Goal: Task Accomplishment & Management: Manage account settings

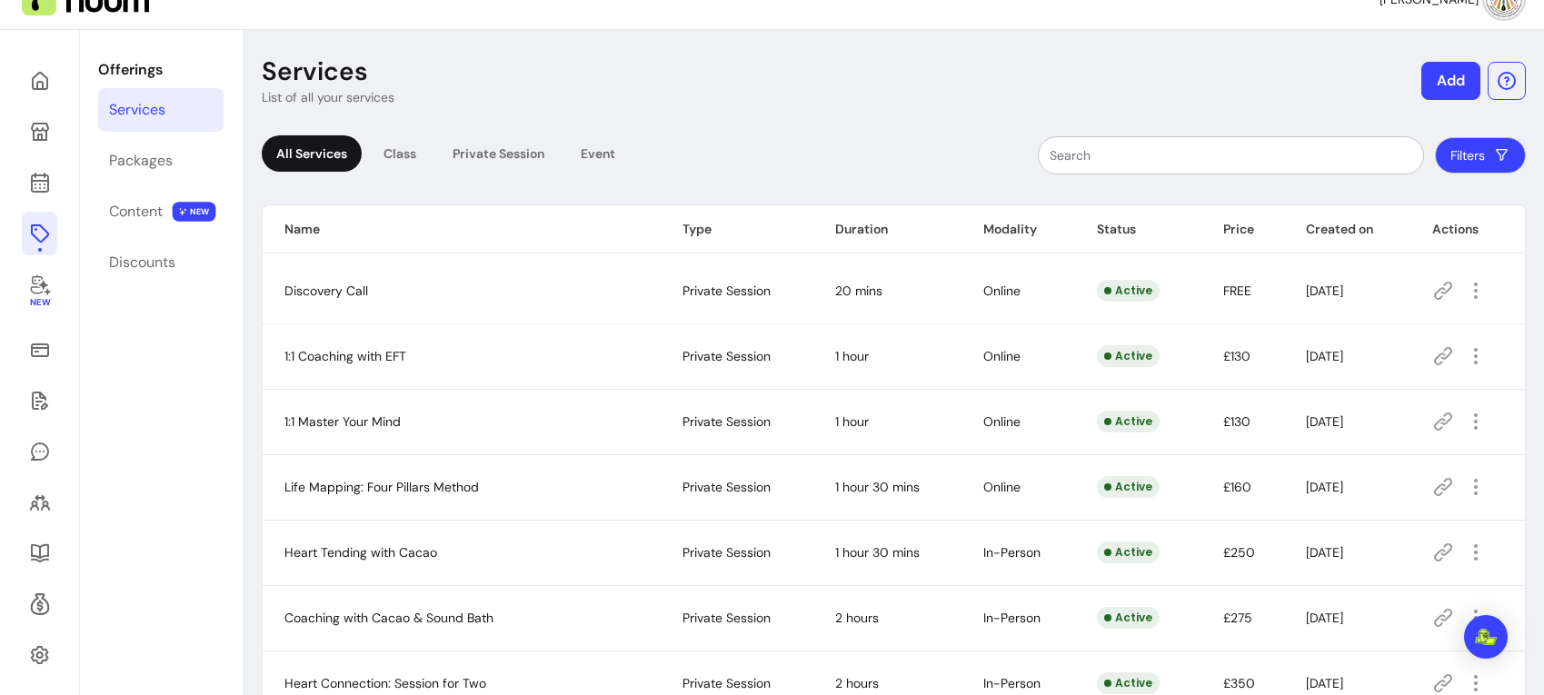
scroll to position [9, 0]
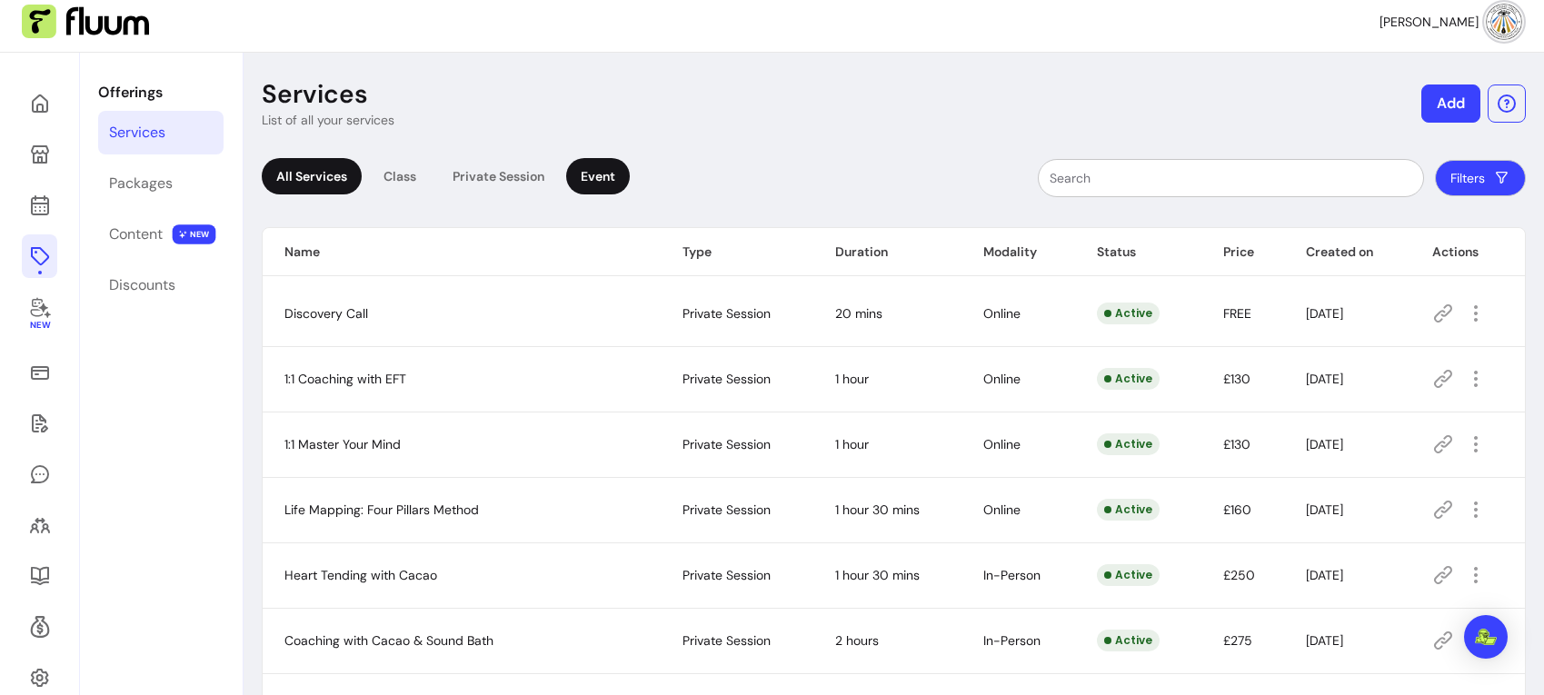
click at [592, 179] on div "Event" at bounding box center [598, 176] width 64 height 36
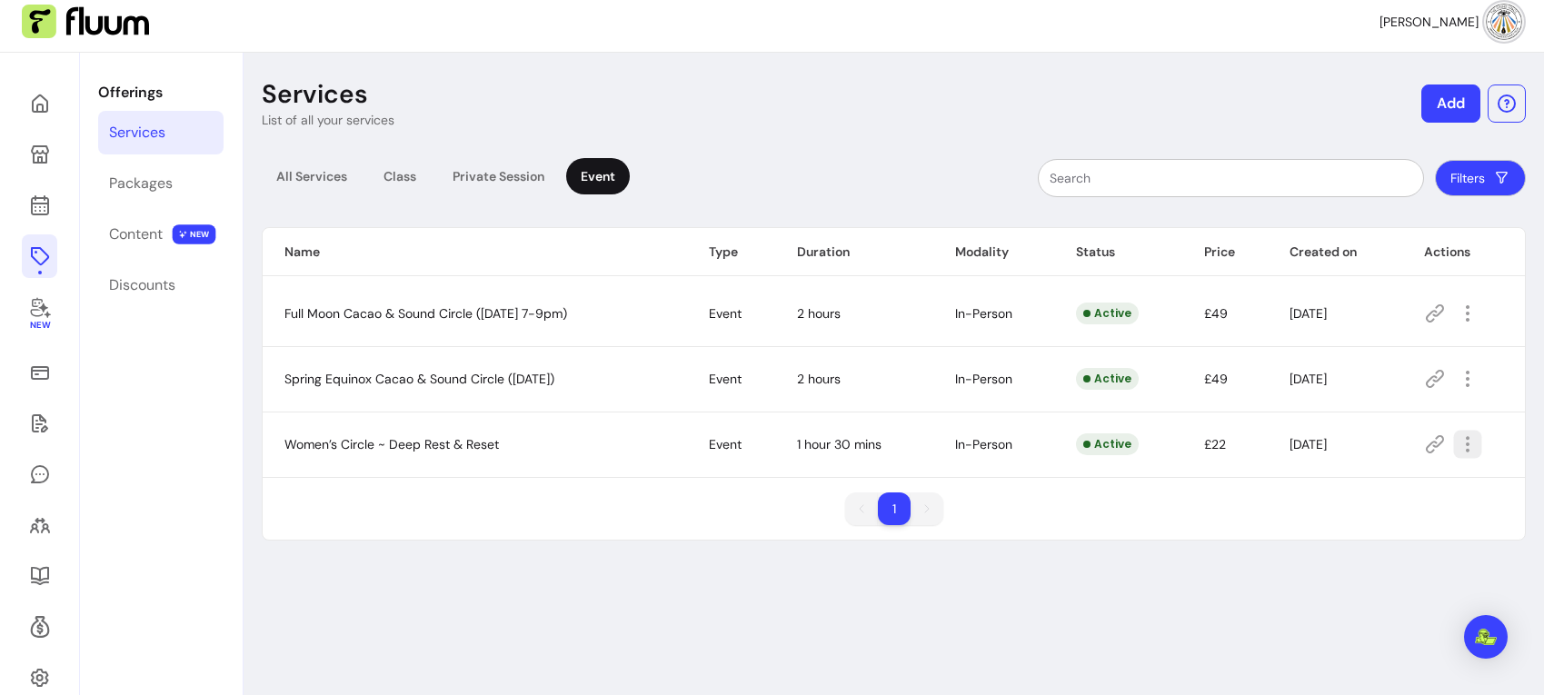
click at [1479, 444] on icon "button" at bounding box center [1468, 444] width 21 height 21
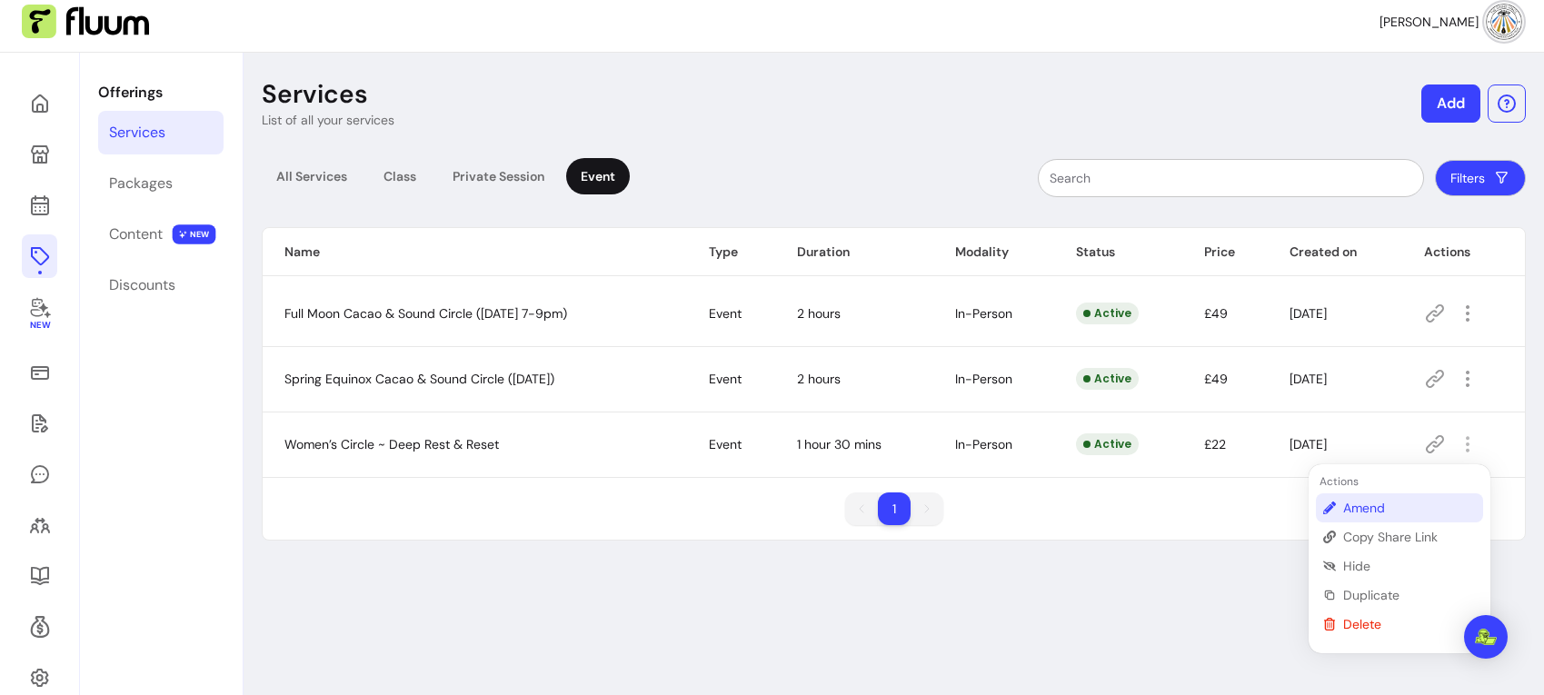
click at [1374, 499] on span "Amend" at bounding box center [1409, 508] width 133 height 18
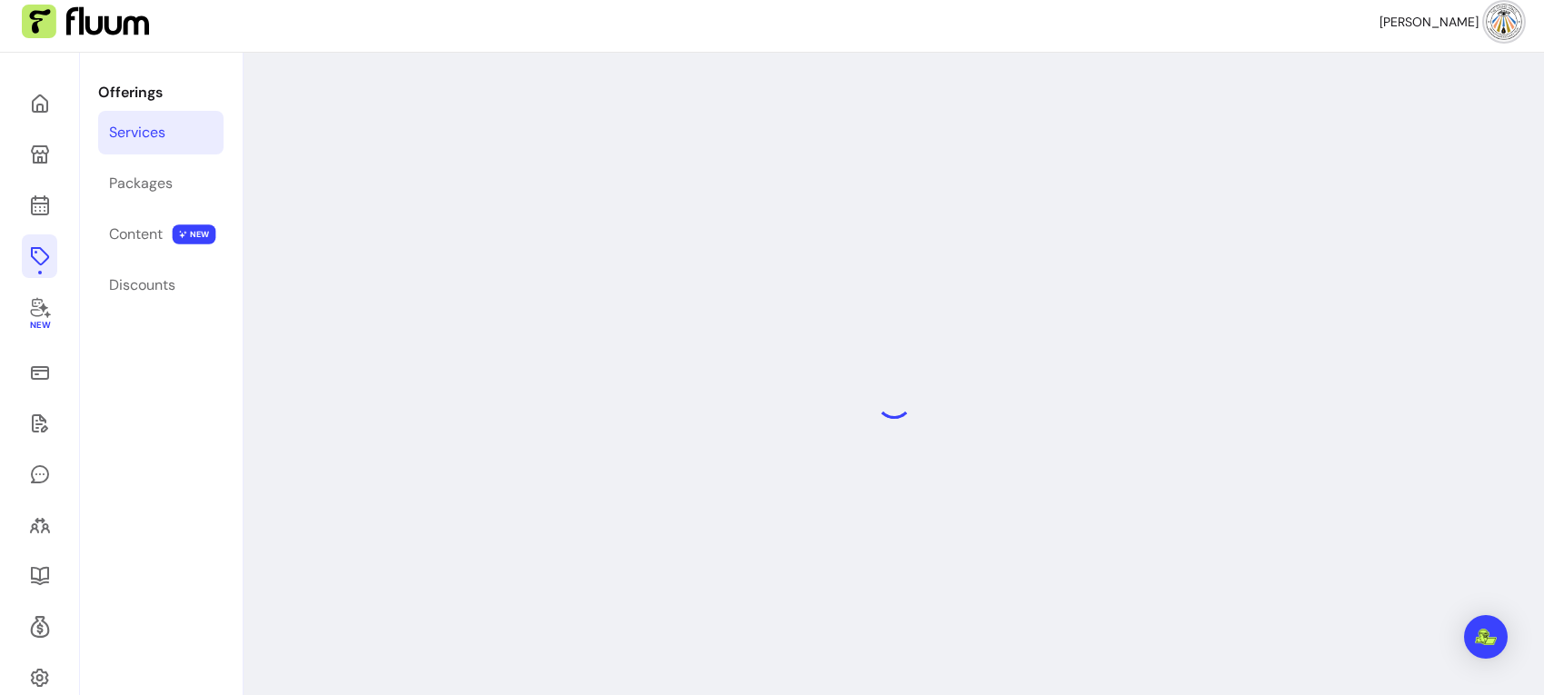
select select "***"
select select "**********"
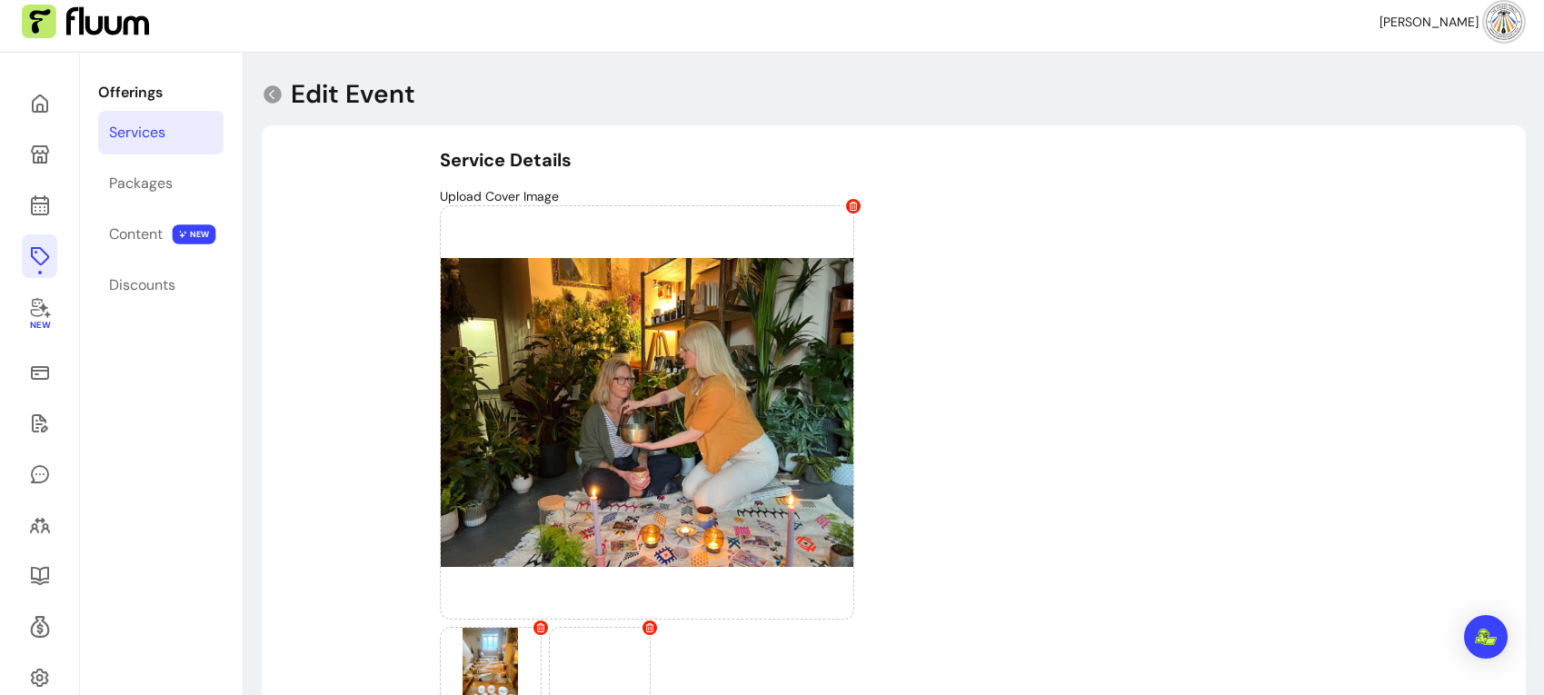
type input "**********"
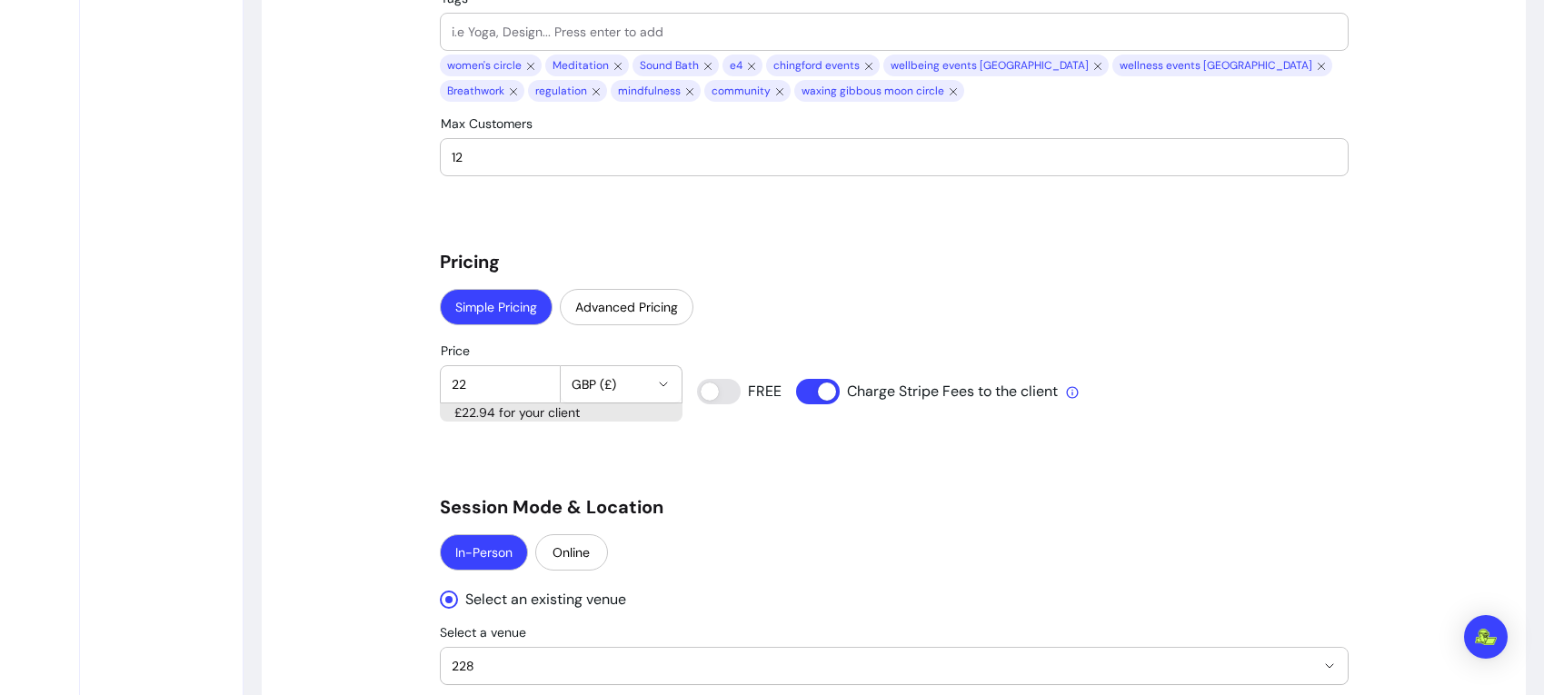
scroll to position [1470, 0]
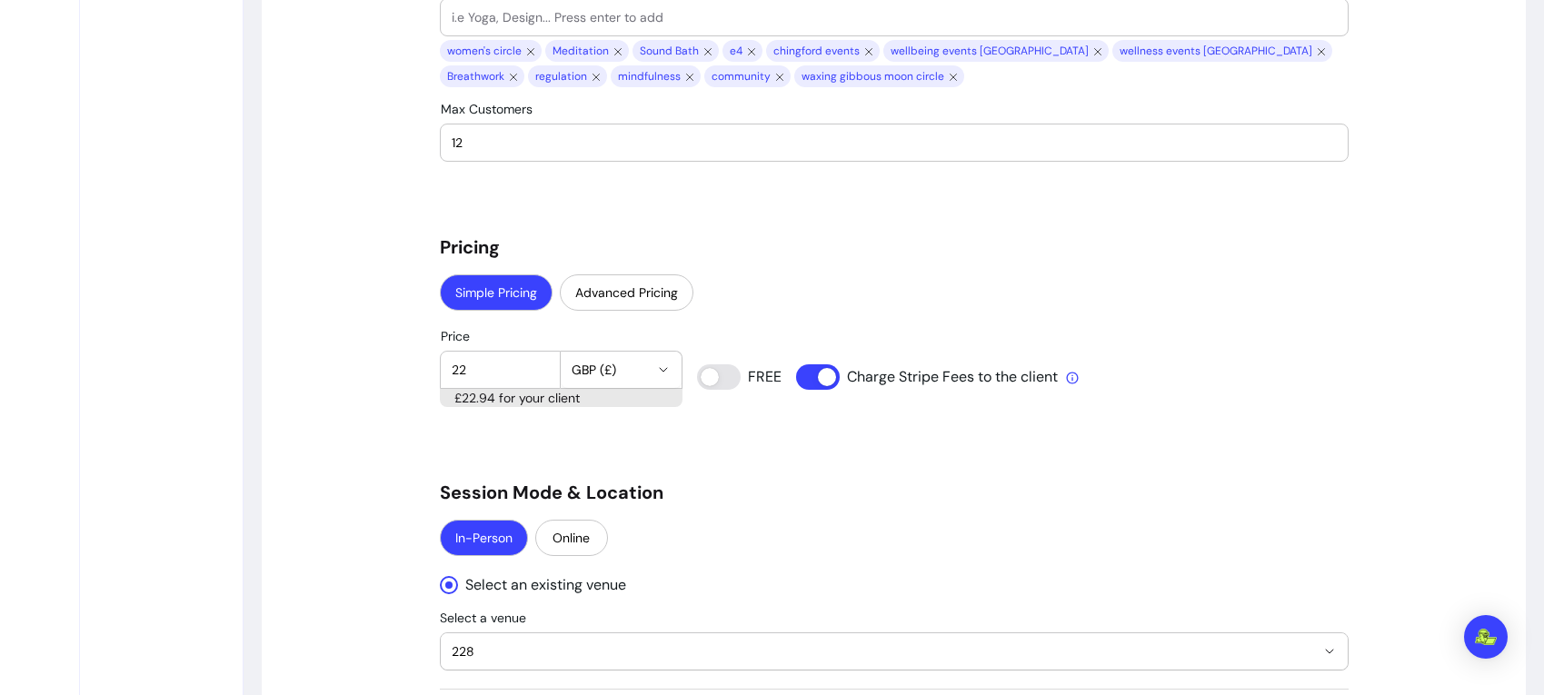
click at [470, 147] on input "12" at bounding box center [894, 143] width 885 height 18
type input "11"
click at [1082, 313] on div "Simple Pricing Advanced Pricing" at bounding box center [894, 294] width 909 height 40
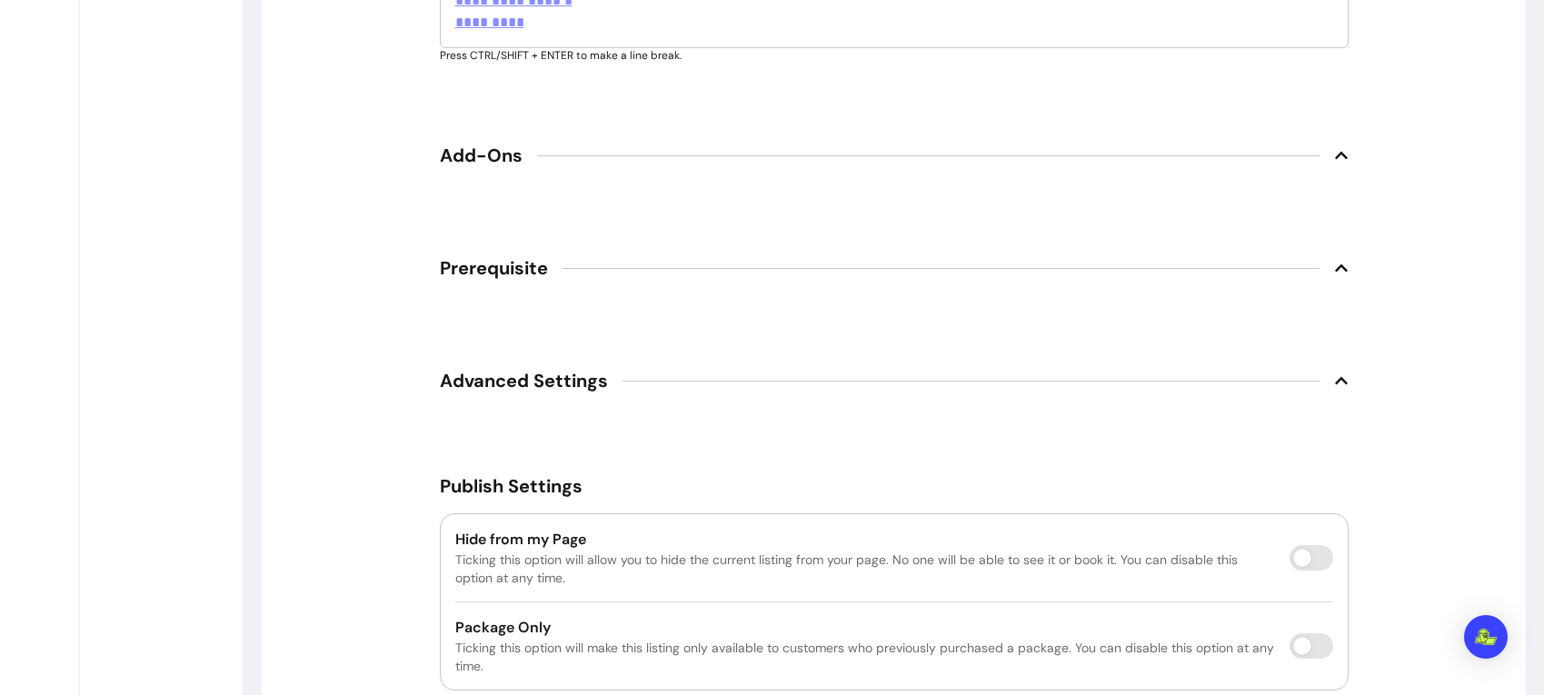
scroll to position [3237, 0]
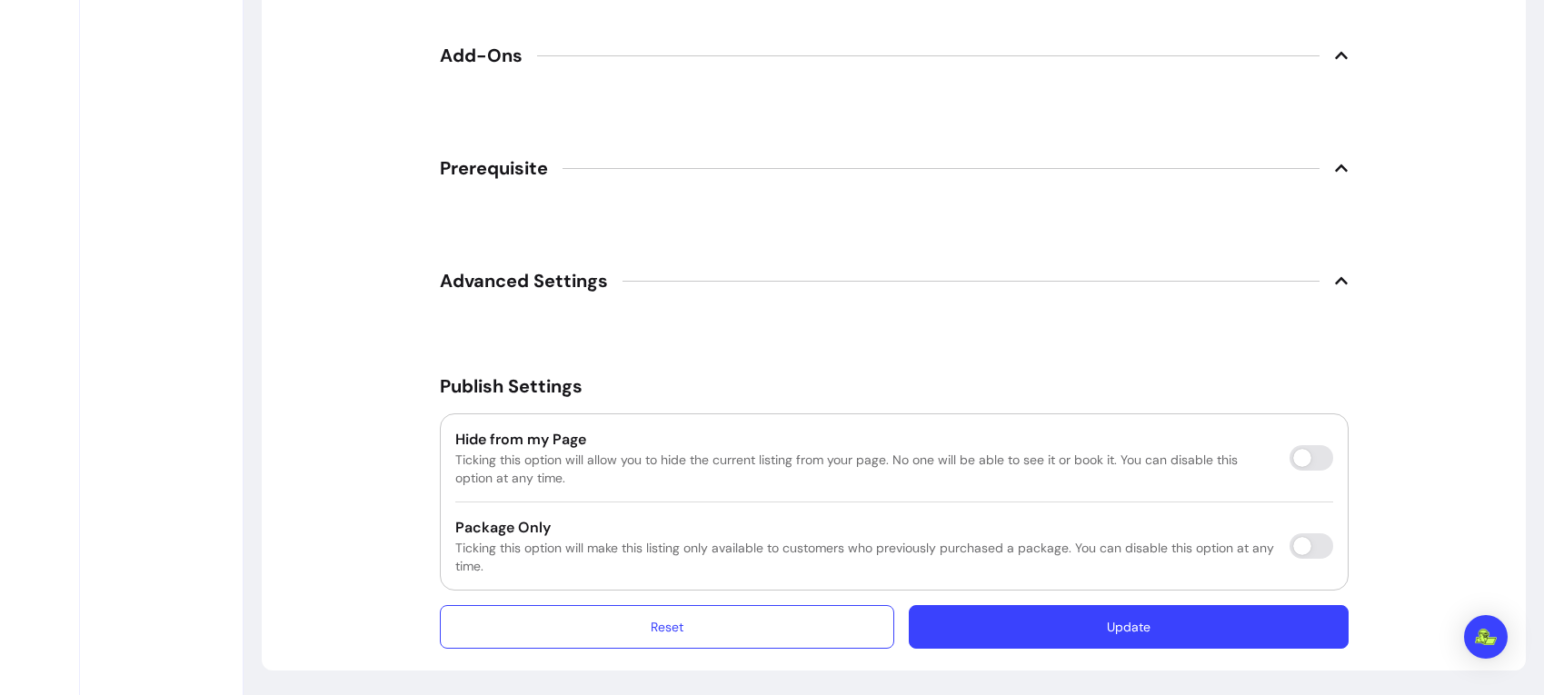
click at [1085, 638] on button "Update" at bounding box center [1128, 627] width 439 height 44
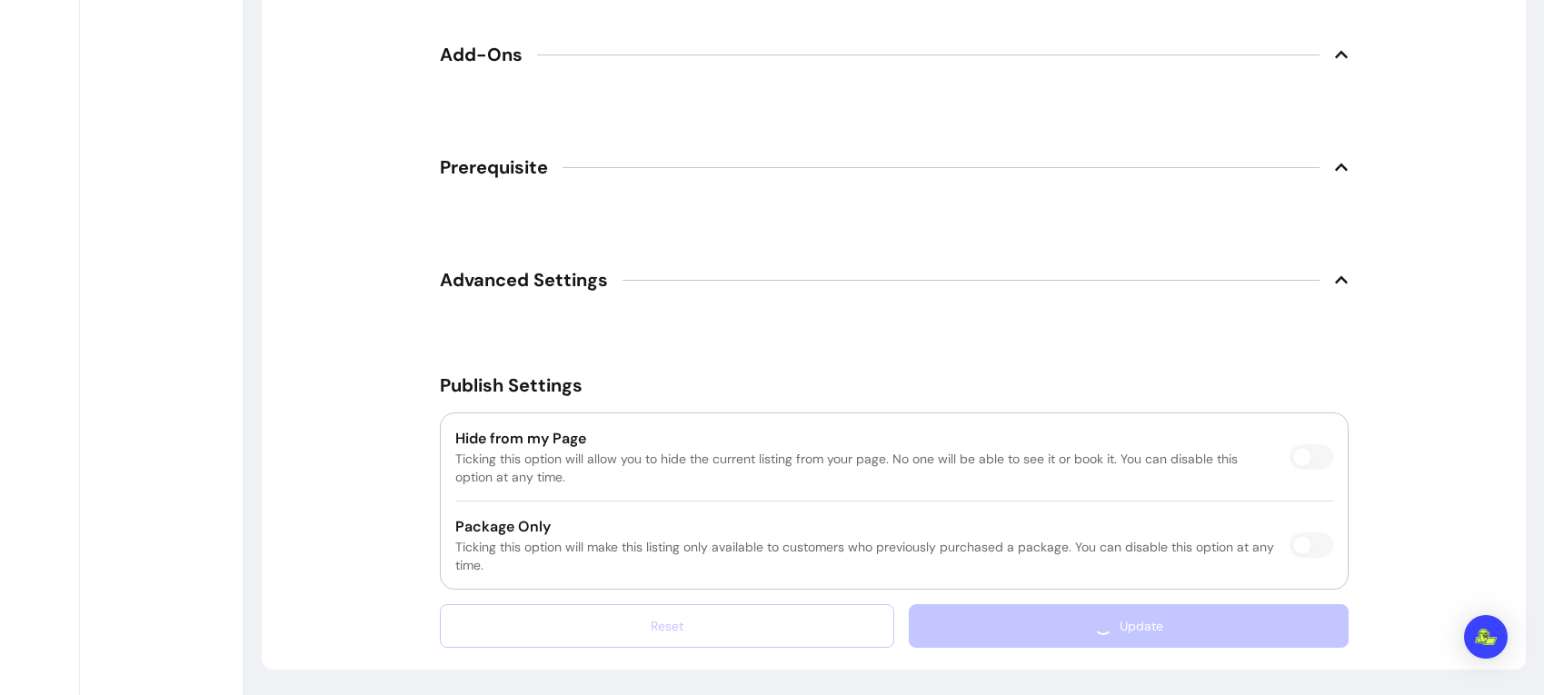
scroll to position [3186, 0]
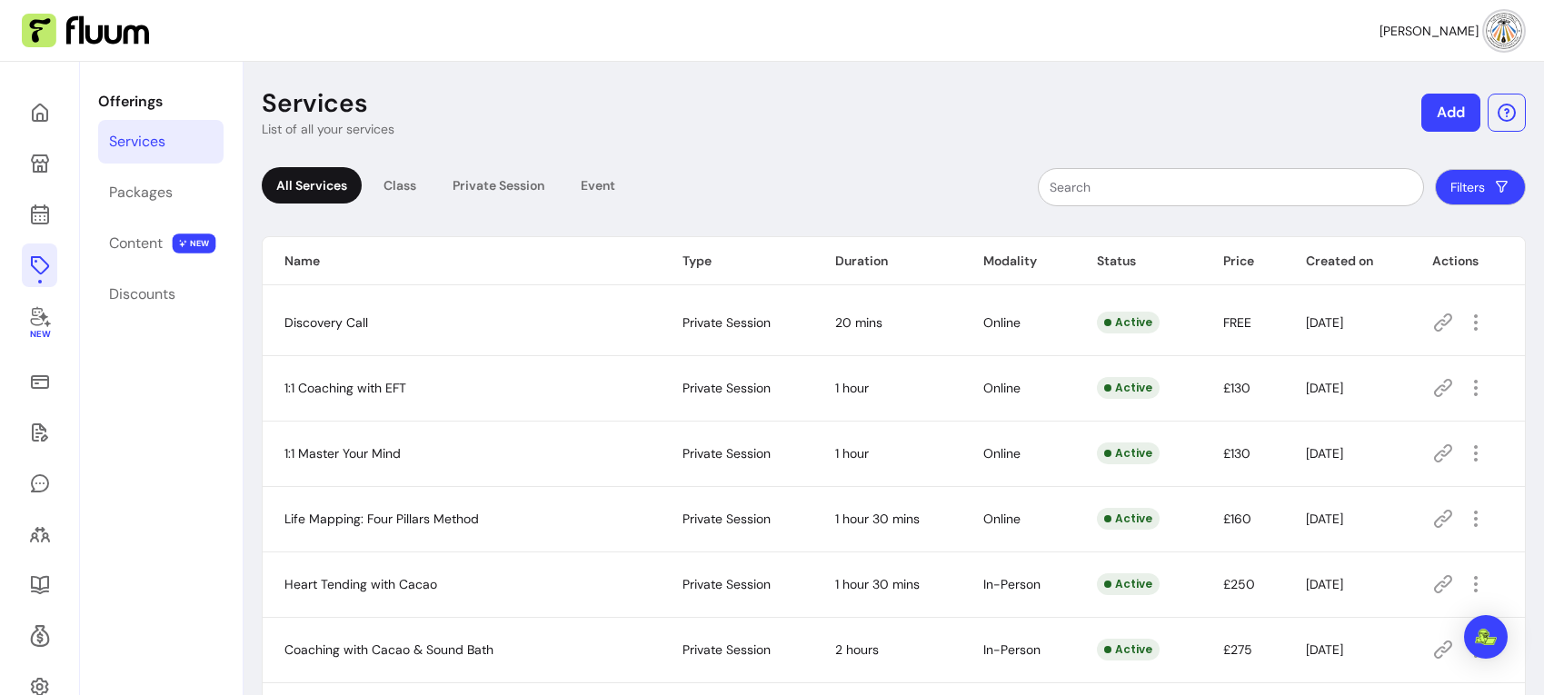
scroll to position [1, 0]
click at [599, 184] on div "Event" at bounding box center [598, 184] width 64 height 36
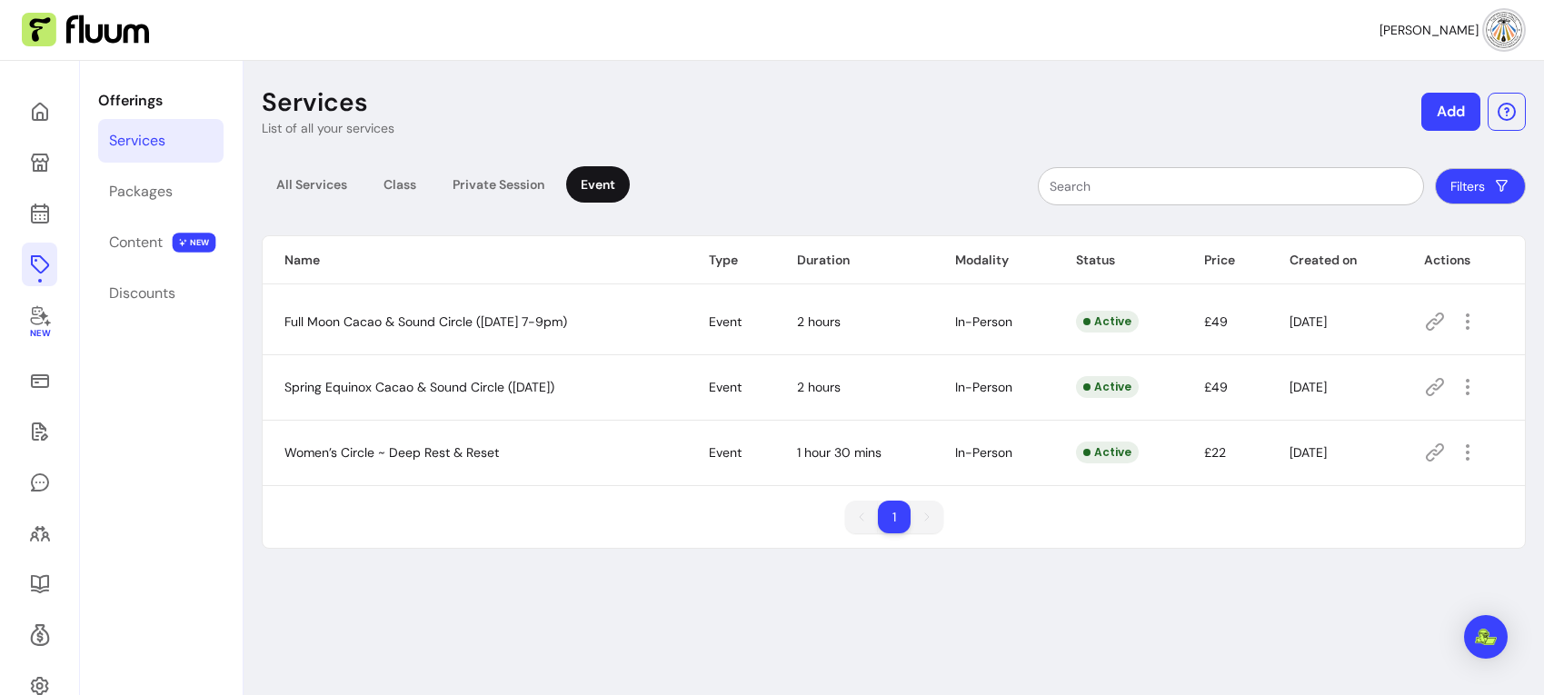
click at [1442, 452] on icon at bounding box center [1435, 453] width 22 height 22
